Goal: Information Seeking & Learning: Learn about a topic

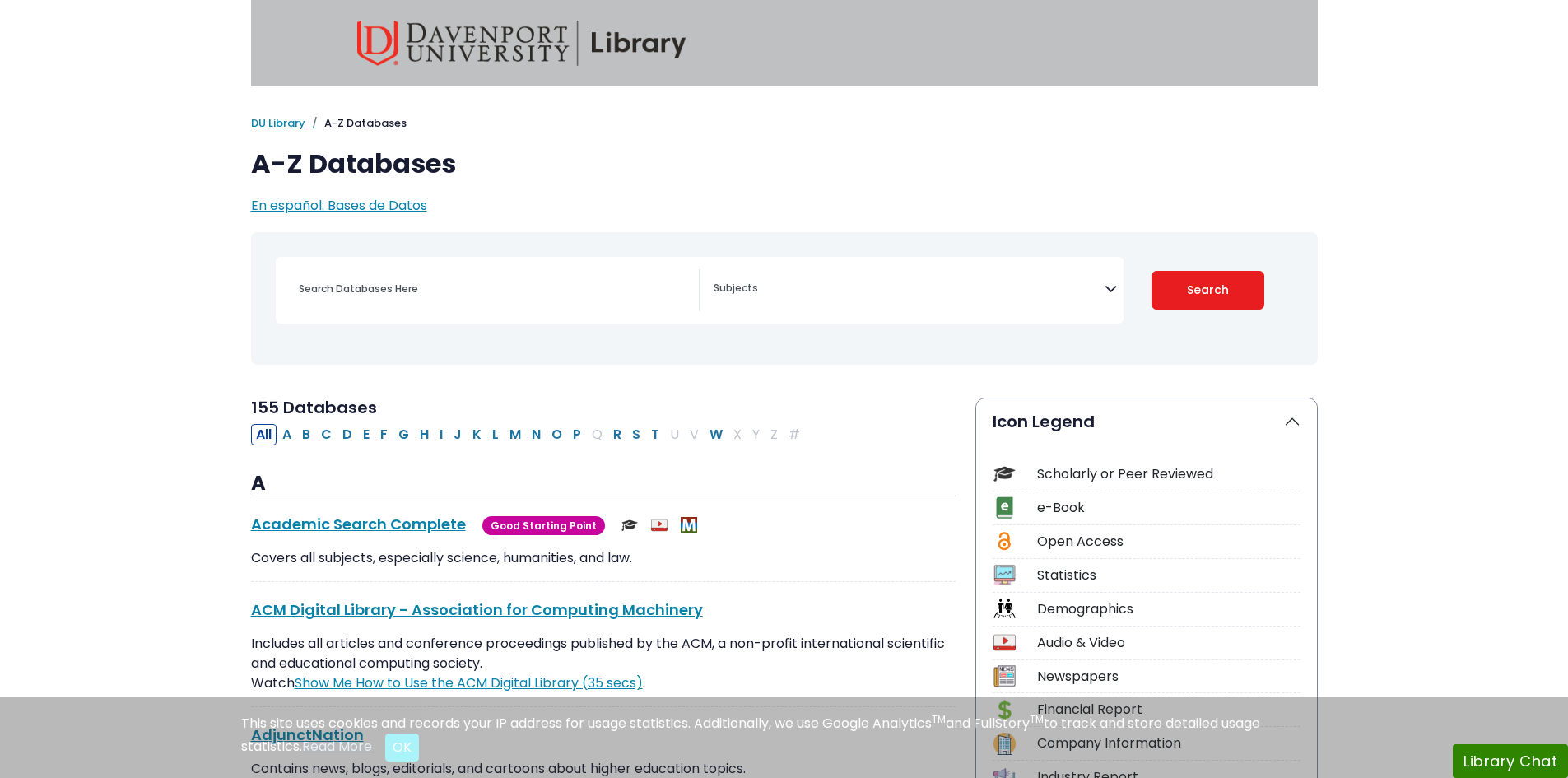
select select "Database Subject Filter"
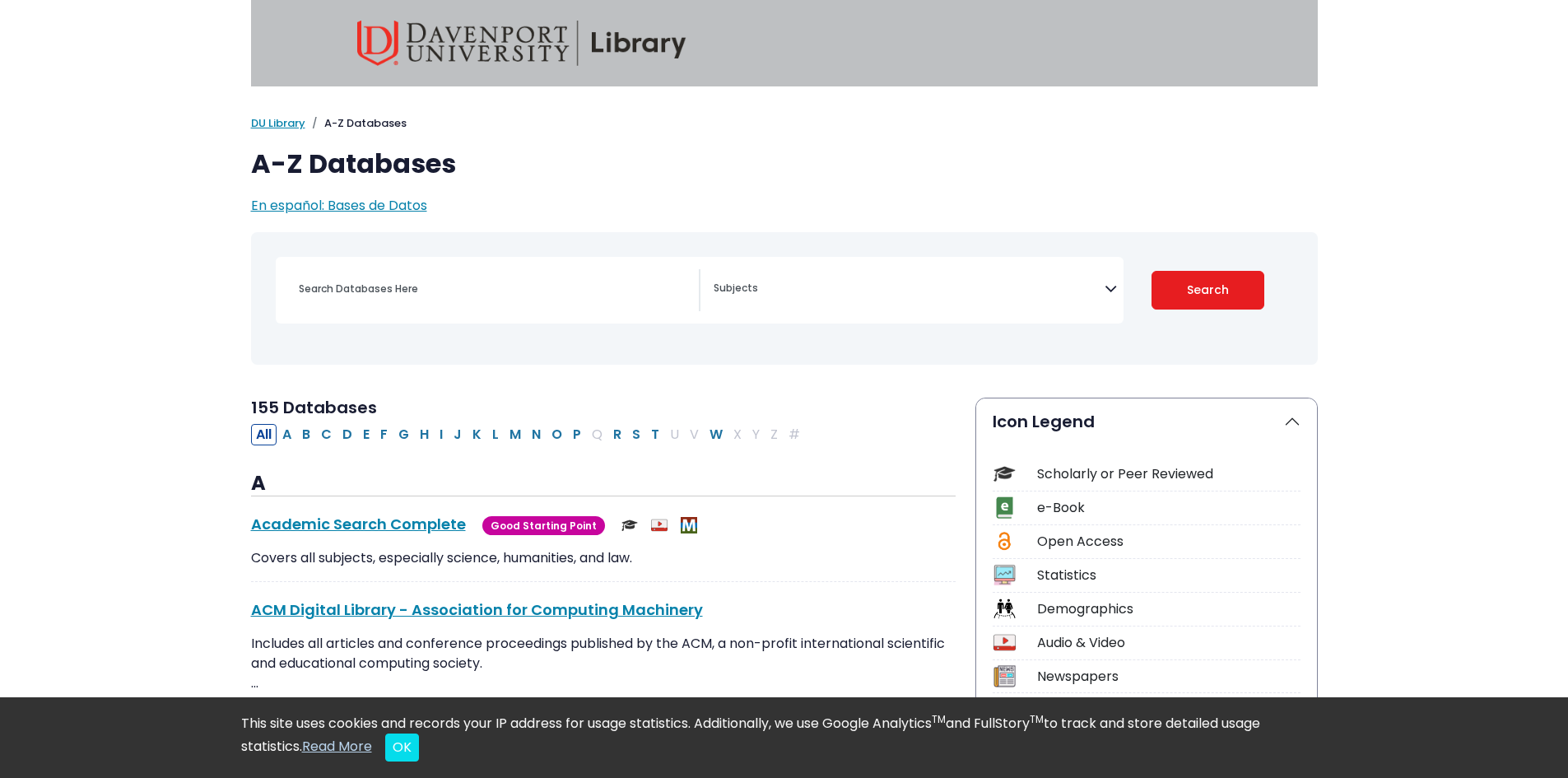
click at [940, 305] on span "Search filters" at bounding box center [909, 290] width 391 height 42
type textarea "nur"
select select "219076"
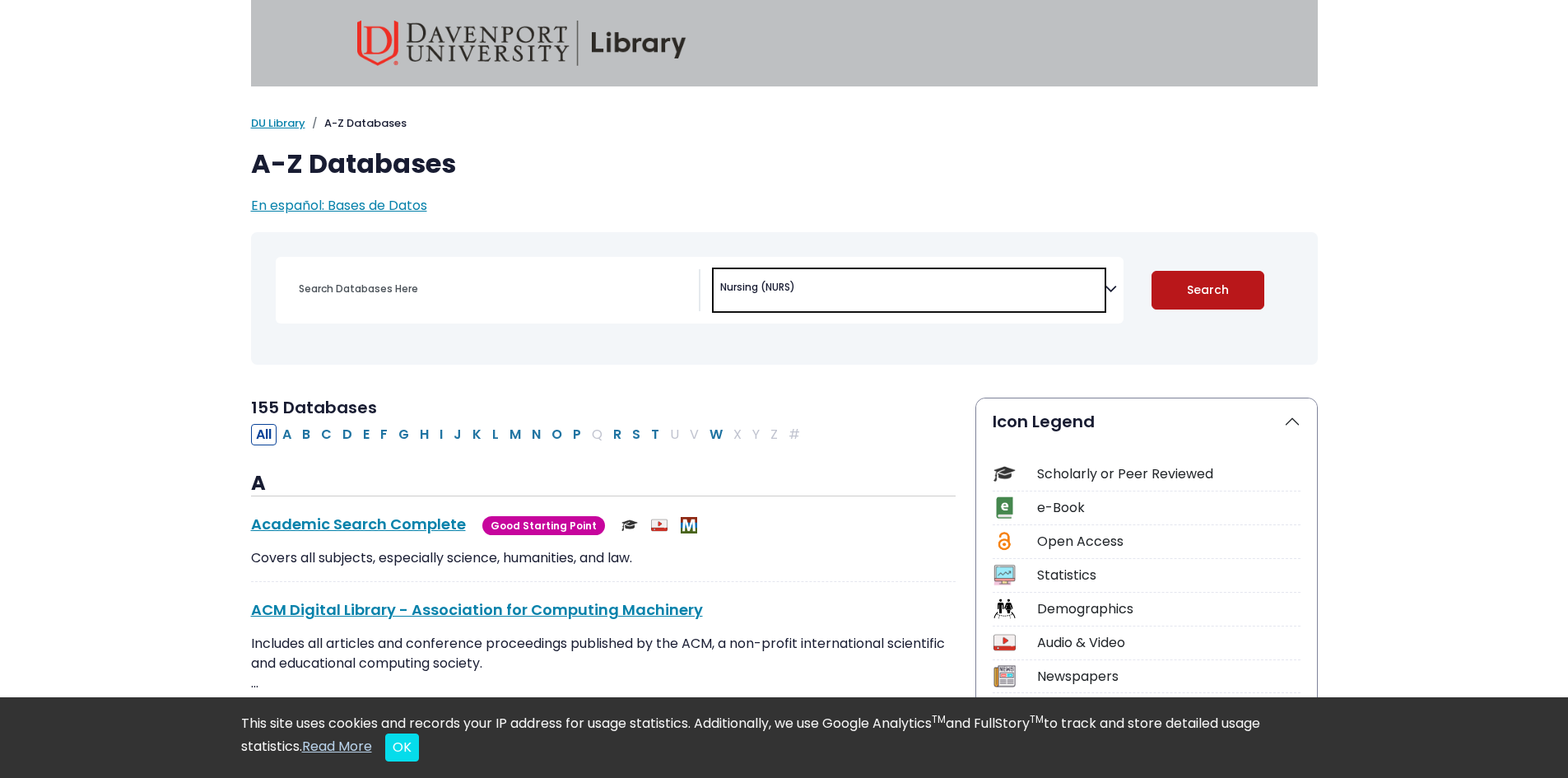
click at [1247, 286] on button "Search" at bounding box center [1208, 290] width 113 height 39
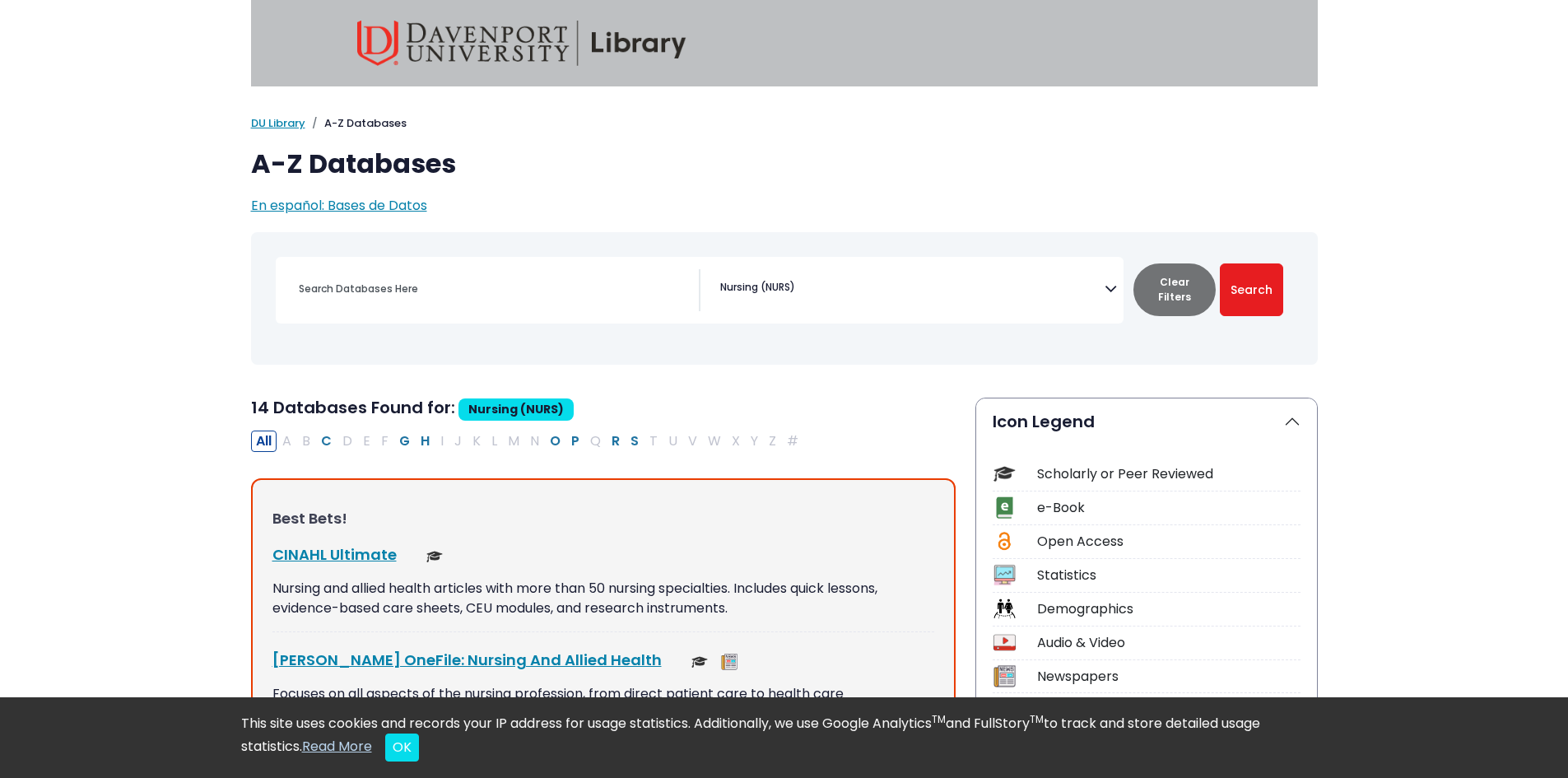
click at [600, 47] on img at bounding box center [522, 43] width 330 height 46
click at [417, 27] on img at bounding box center [522, 43] width 330 height 46
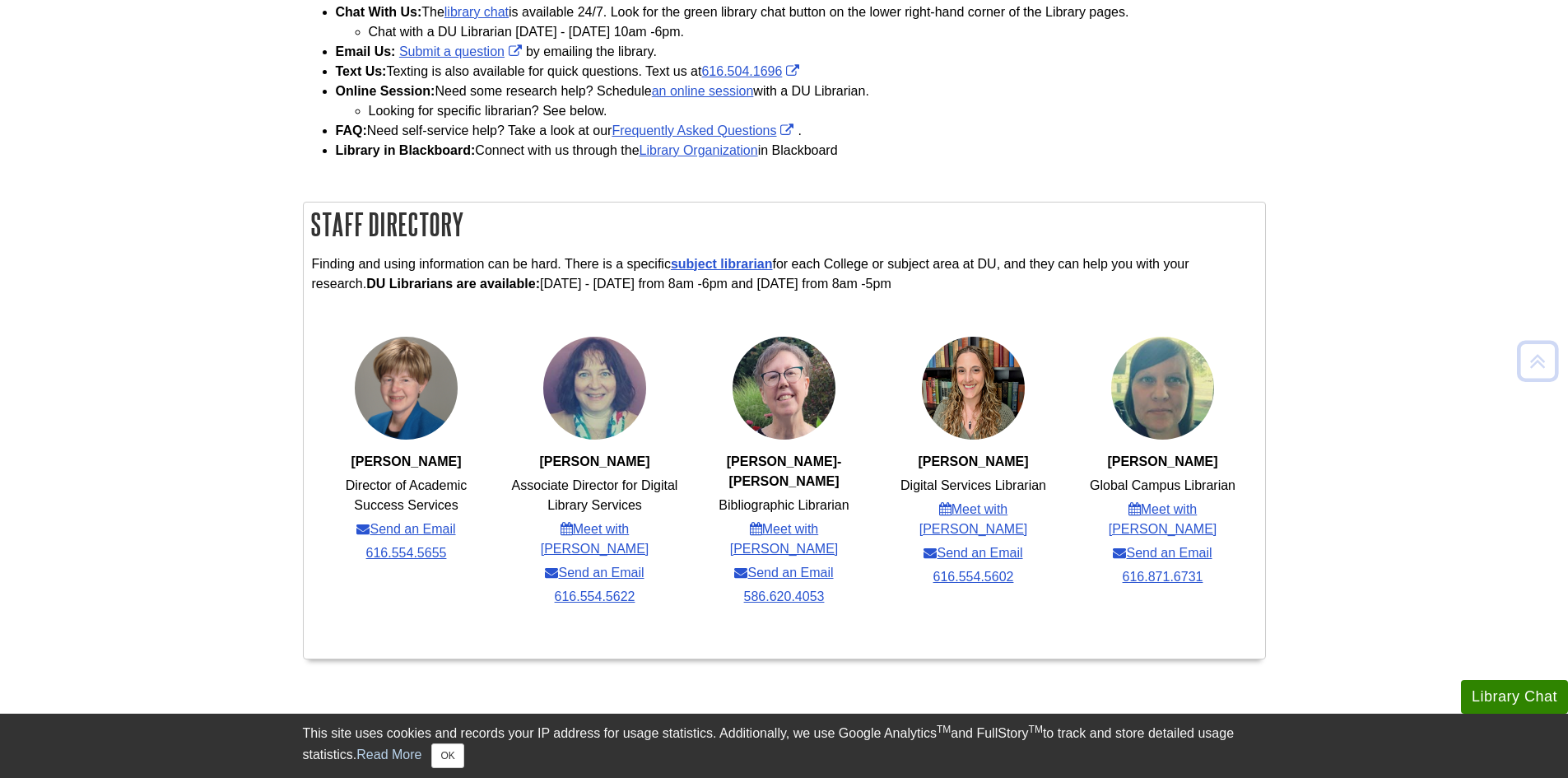
scroll to position [494, 0]
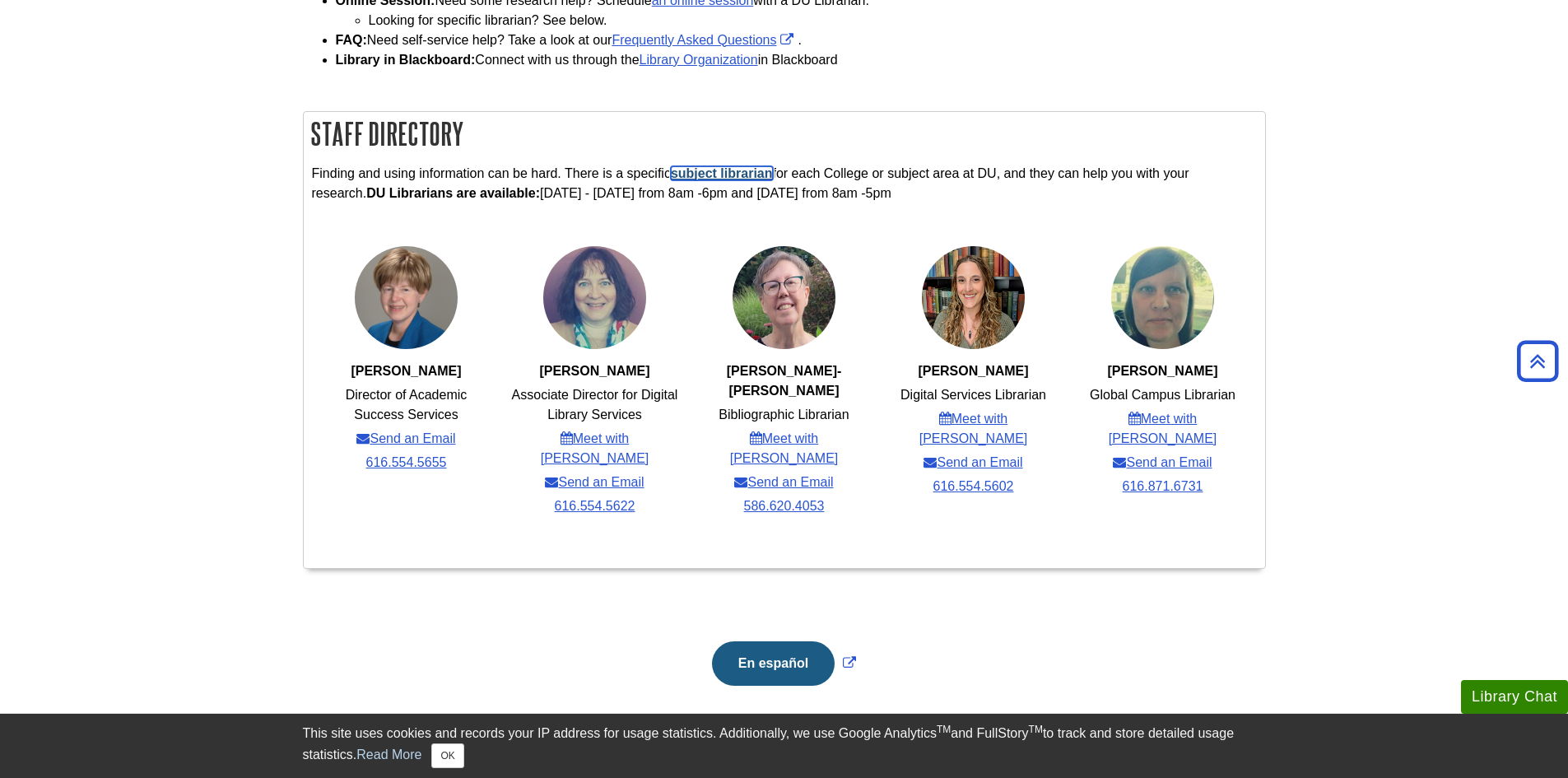
click at [698, 173] on link "subject librarian" at bounding box center [722, 173] width 102 height 14
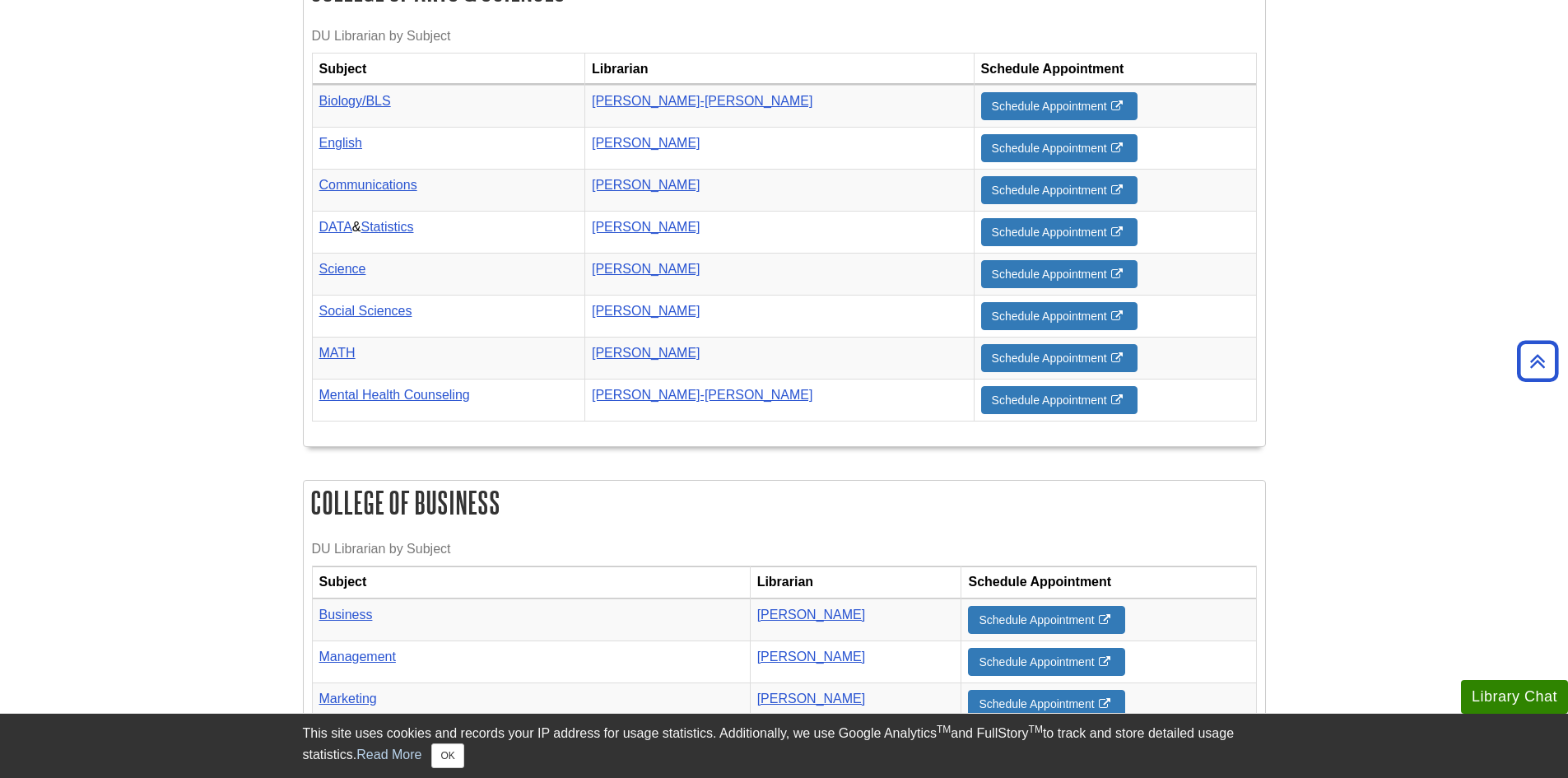
scroll to position [563, 0]
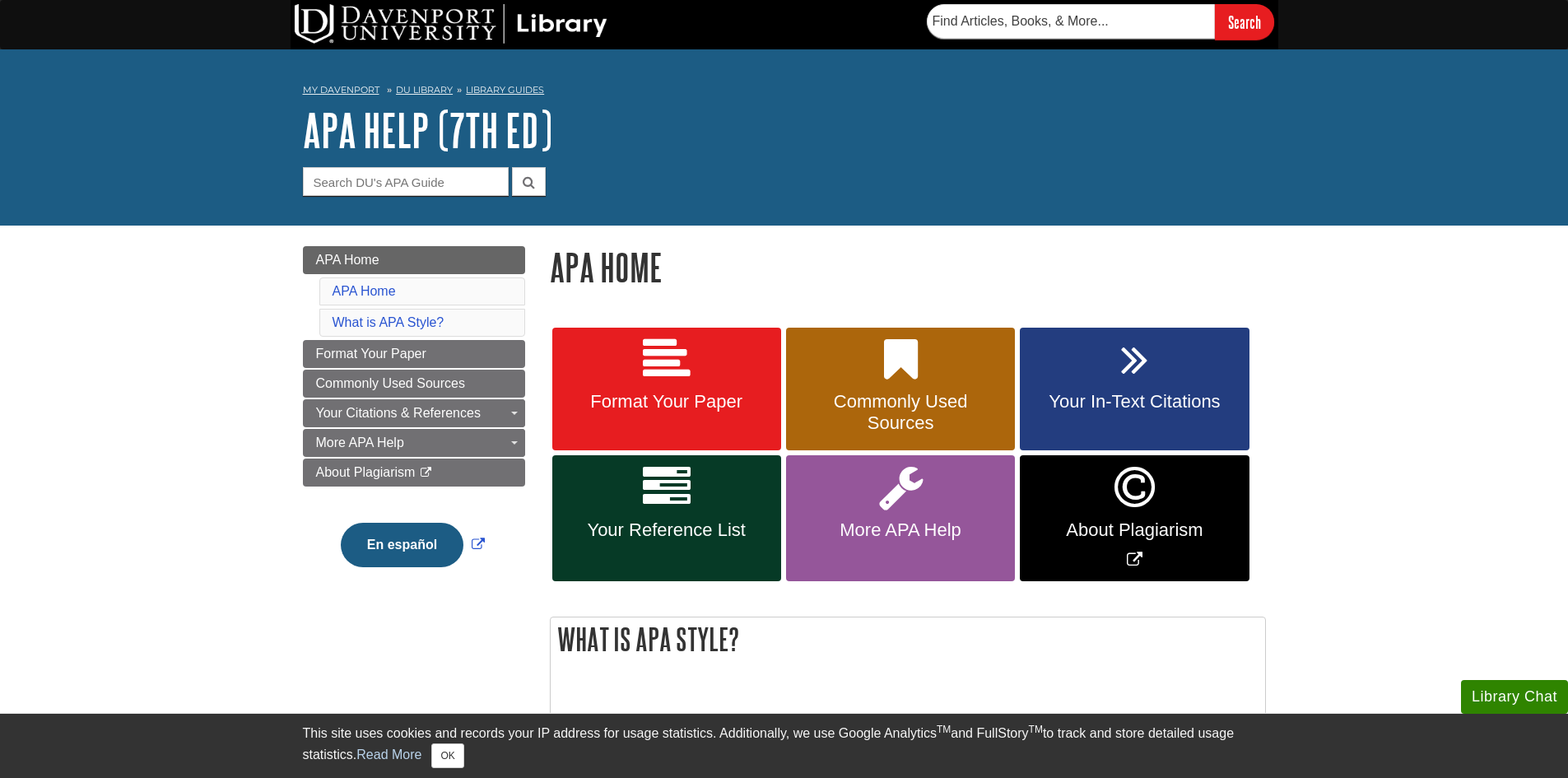
click at [448, 767] on div "This site uses cookies and records your IP address for usage statistics. Additi…" at bounding box center [784, 745] width 963 height 64
click at [445, 762] on button "OK" at bounding box center [447, 755] width 32 height 25
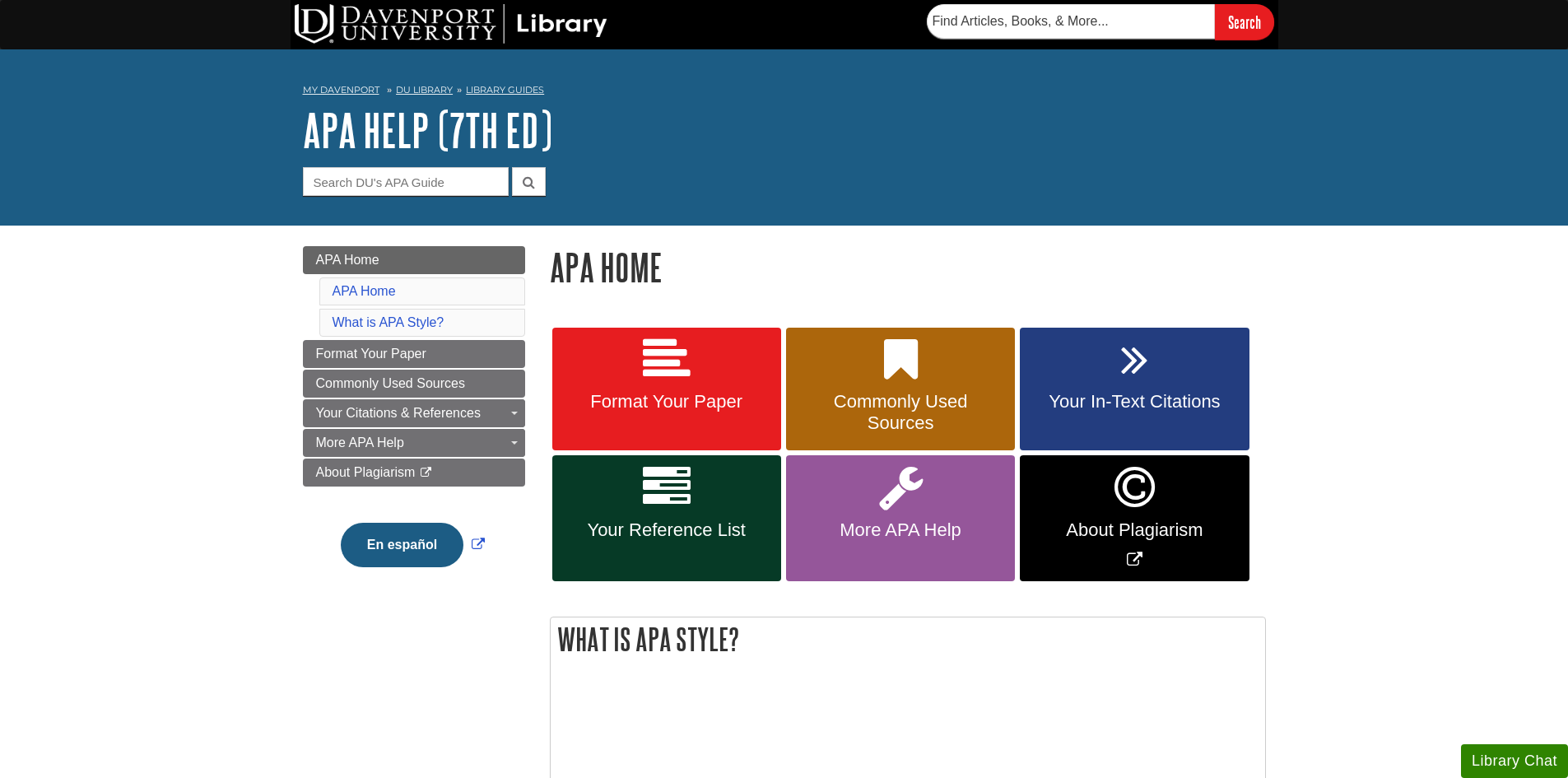
click at [689, 373] on icon at bounding box center [667, 359] width 47 height 47
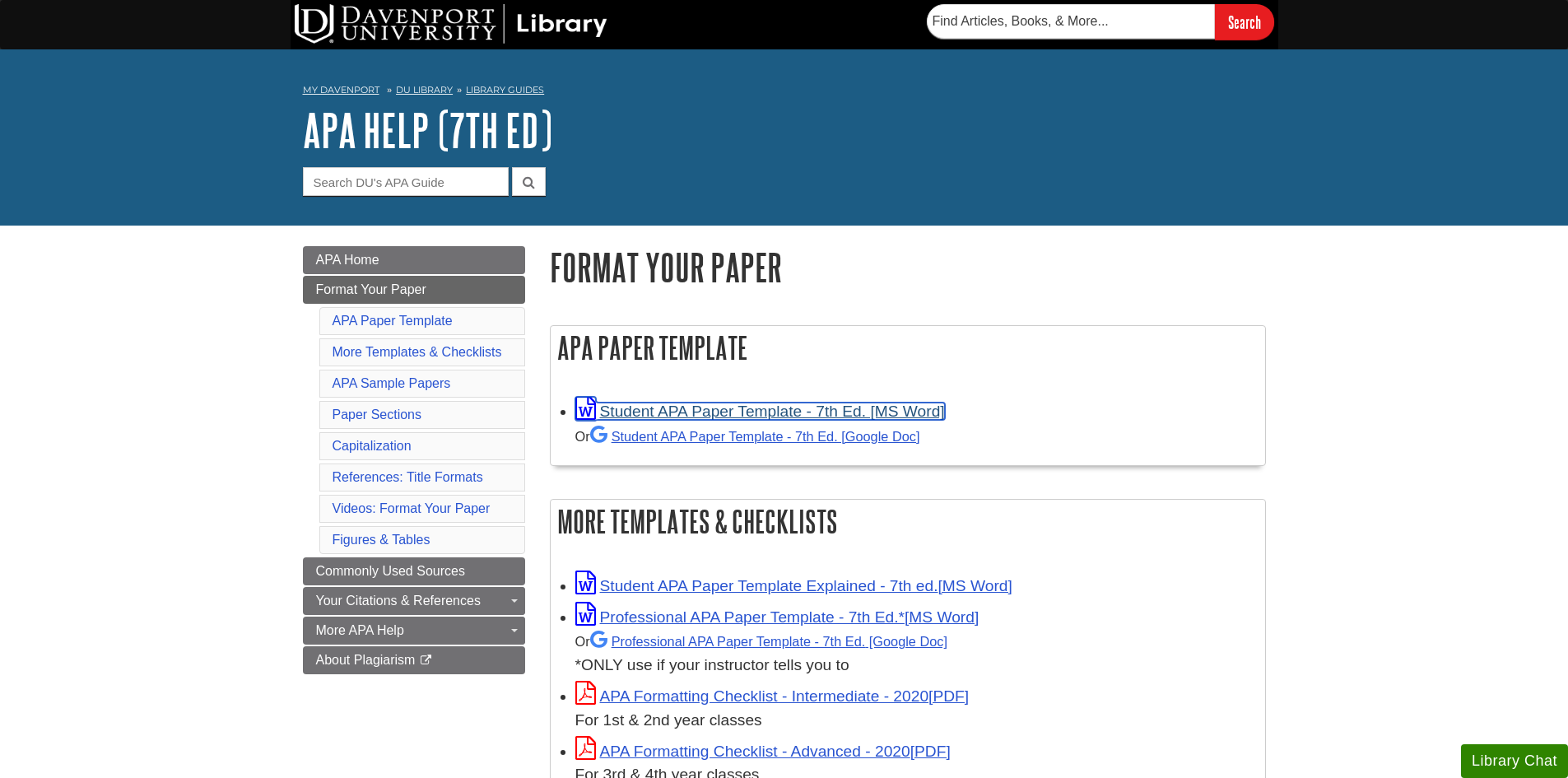
click at [810, 404] on link "Student APA Paper Template - 7th Ed. [MS Word]" at bounding box center [761, 411] width 370 height 18
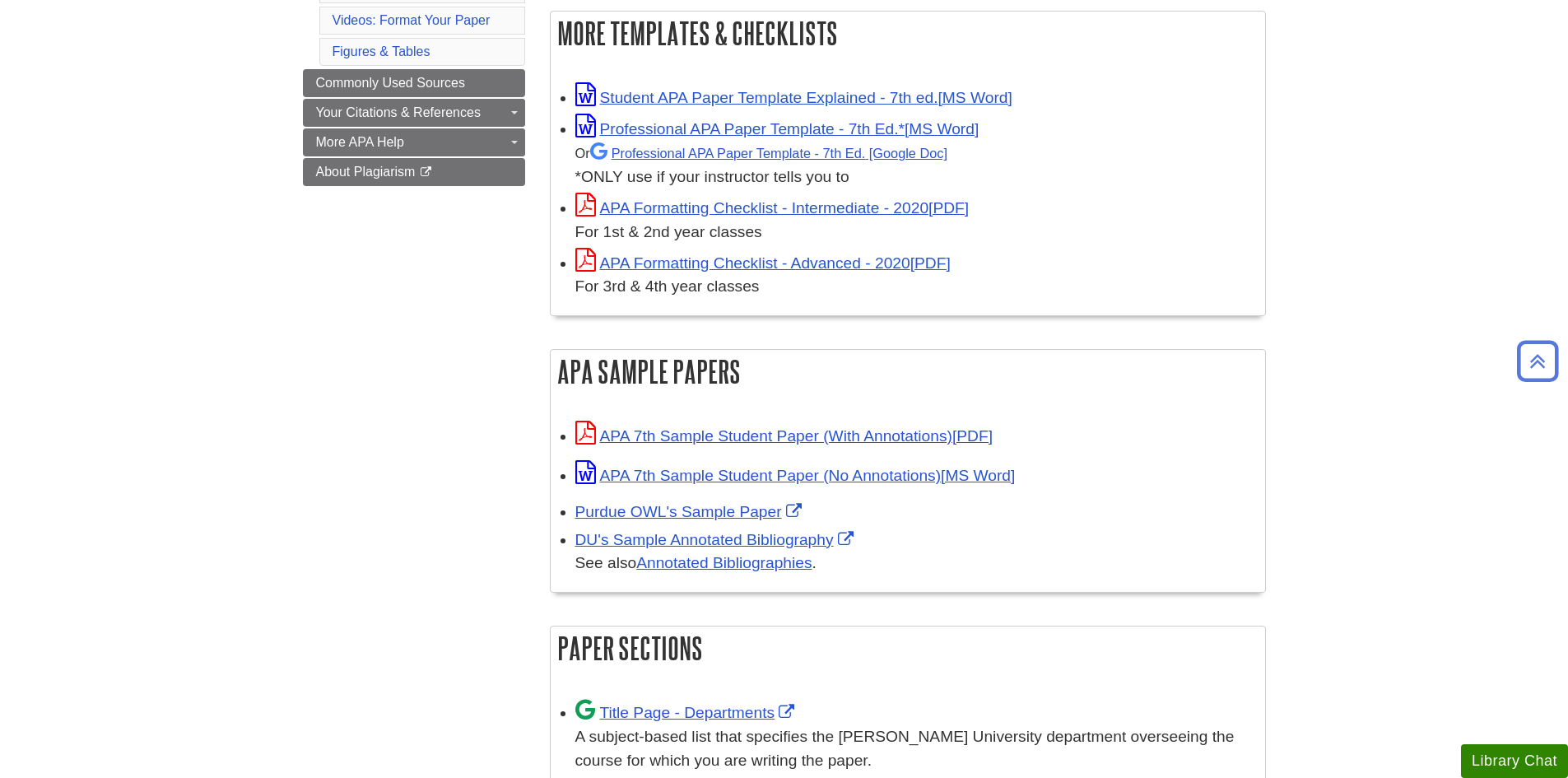
scroll to position [905, 0]
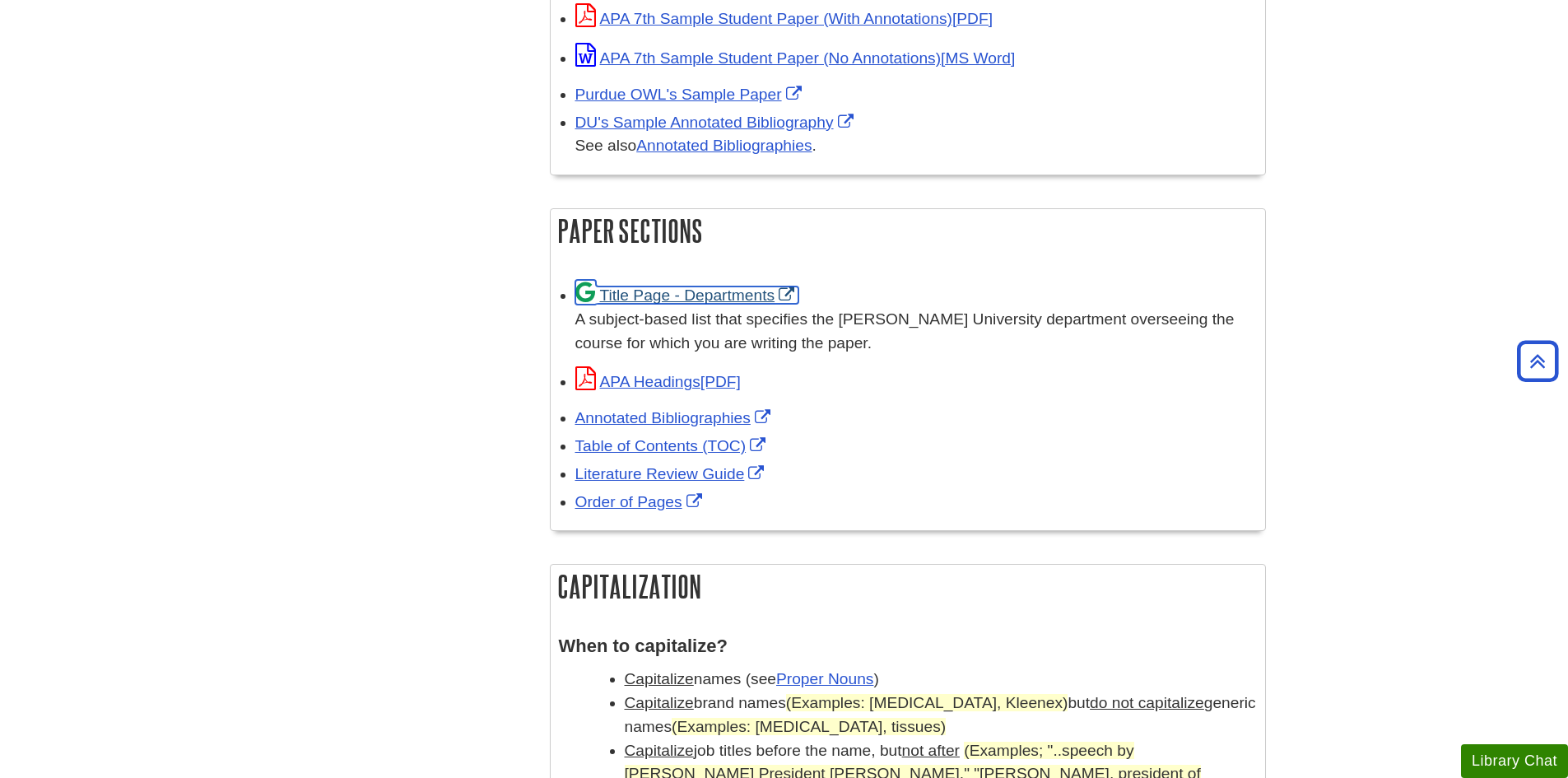
click at [738, 302] on link "Title Page - Departments" at bounding box center [688, 295] width 224 height 18
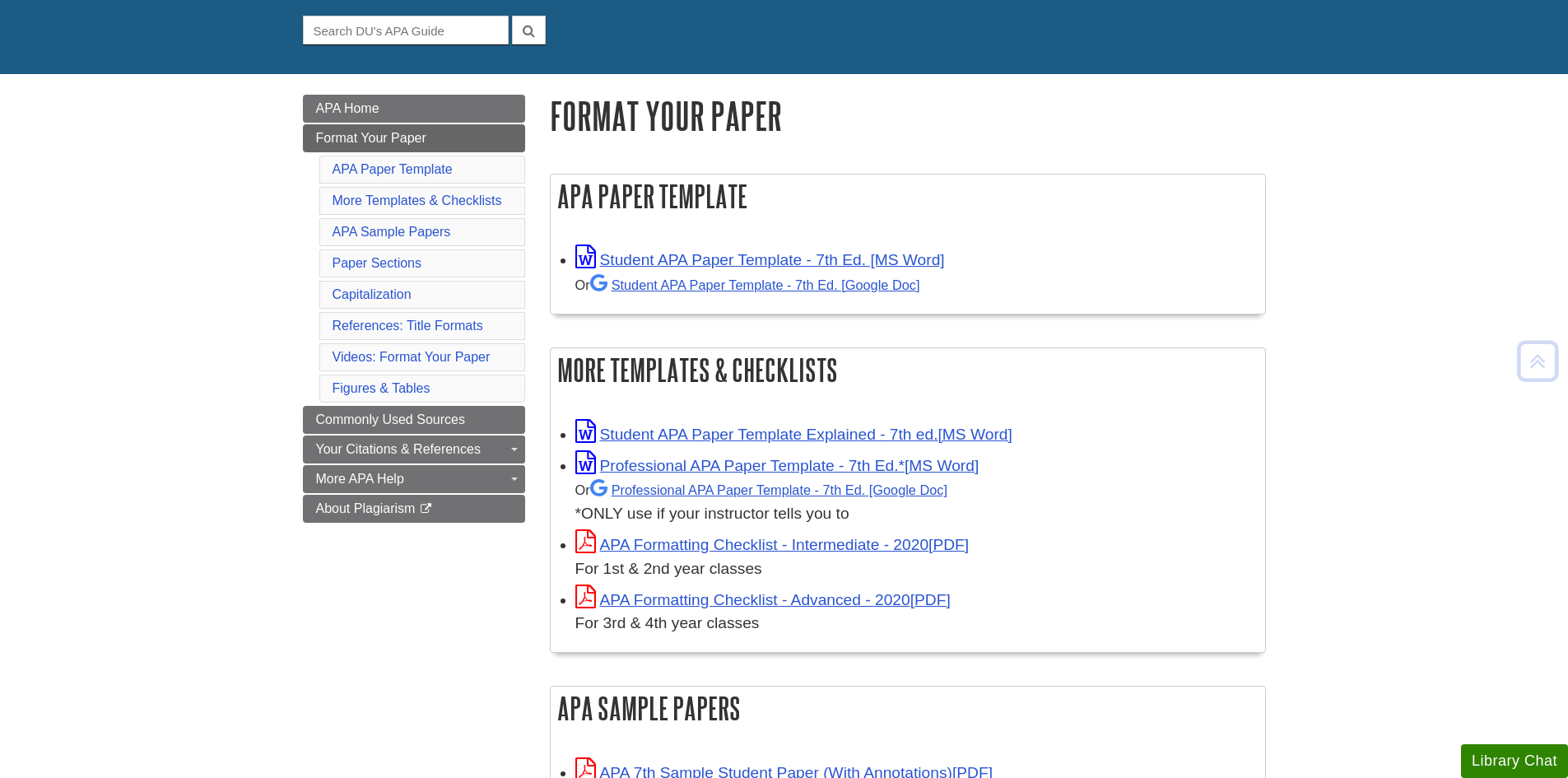
scroll to position [412, 0]
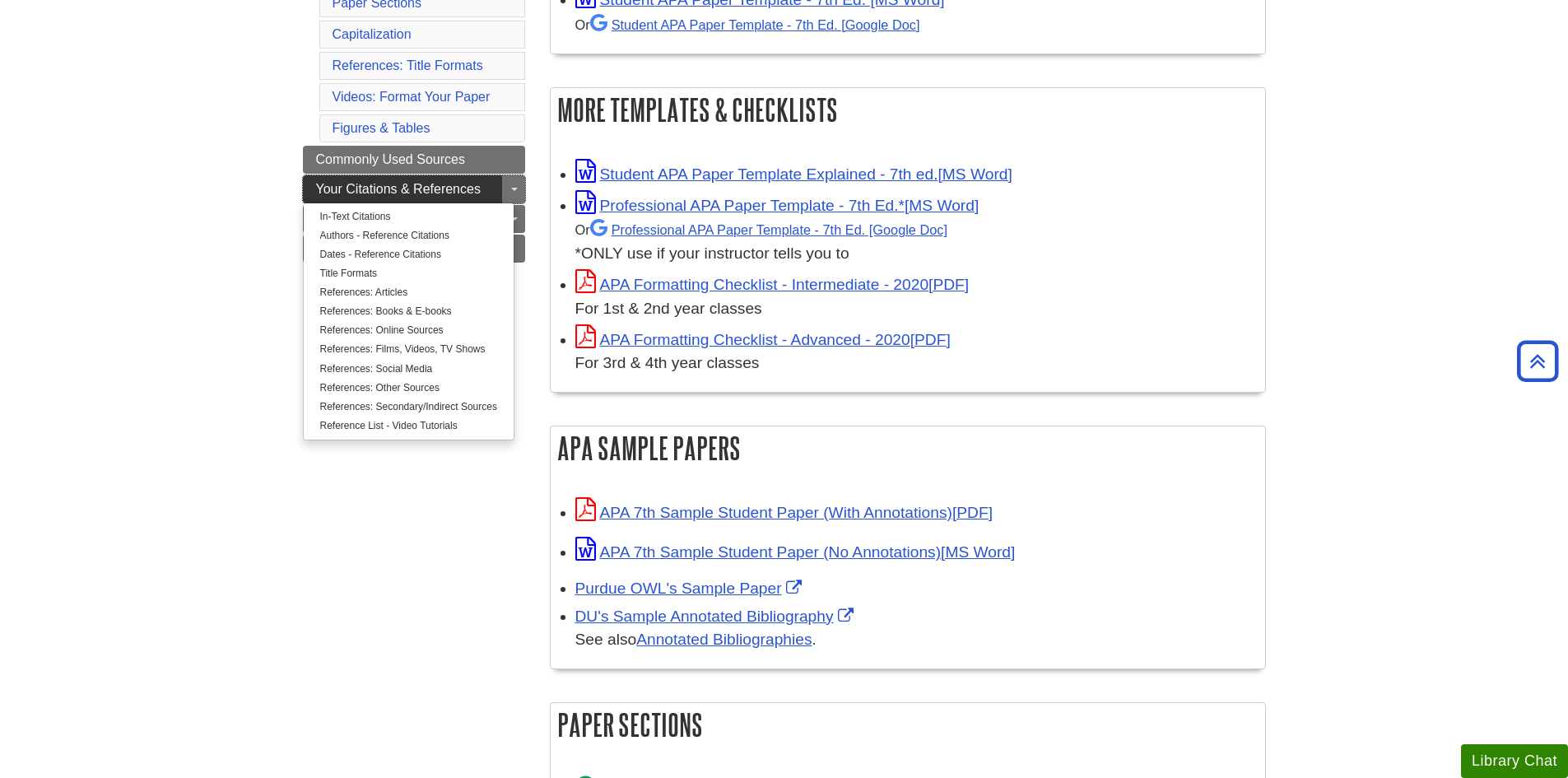
click at [429, 192] on span "Your Citations & References" at bounding box center [399, 189] width 165 height 14
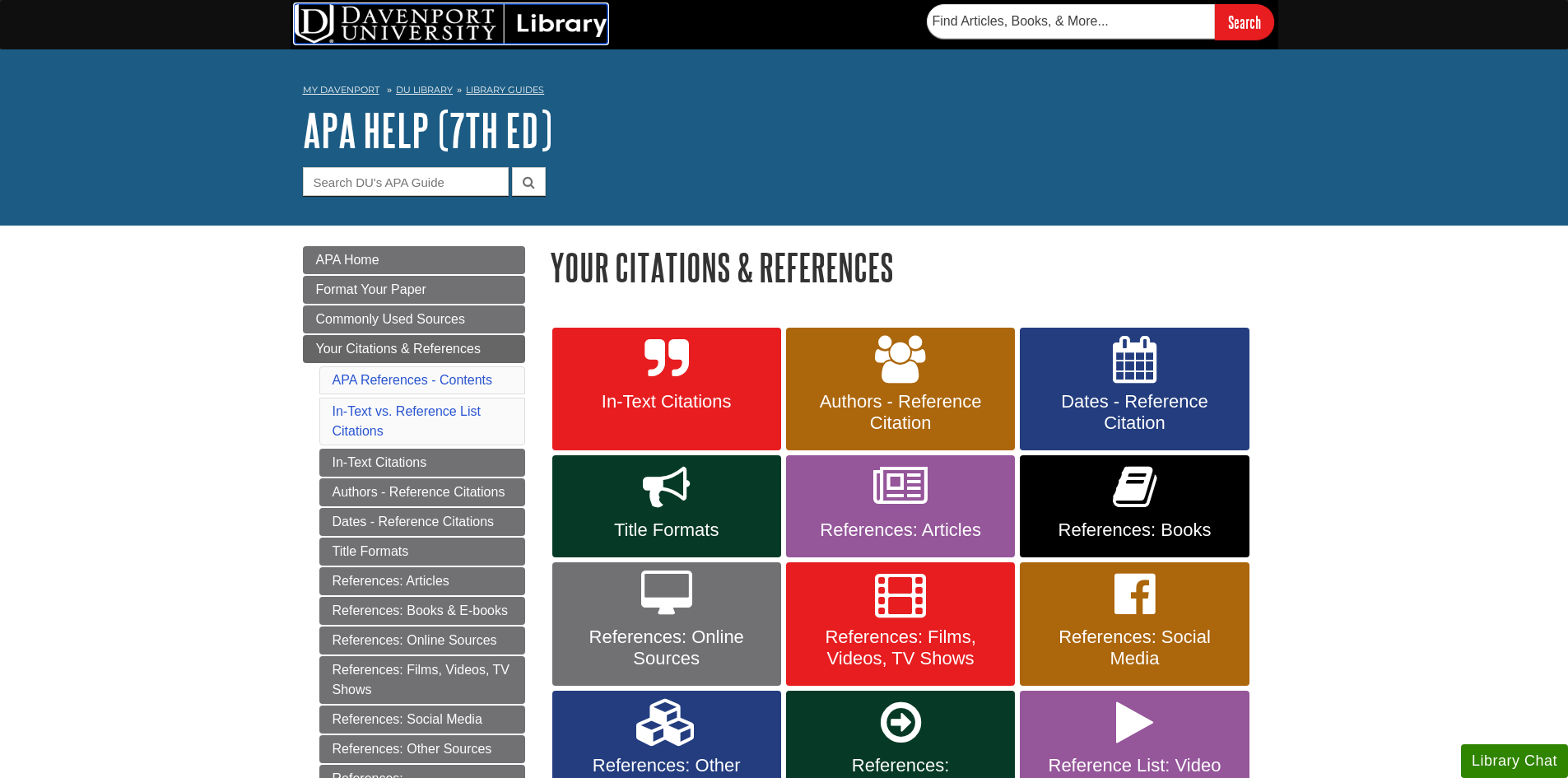
click at [478, 35] on img at bounding box center [451, 24] width 313 height 39
